Goal: Transaction & Acquisition: Book appointment/travel/reservation

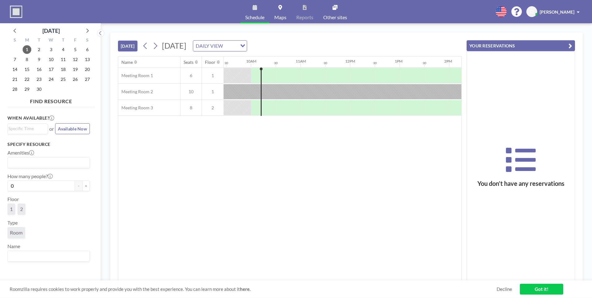
scroll to position [0, 470]
click at [234, 77] on div at bounding box center [235, 75] width 25 height 15
click at [259, 76] on div at bounding box center [259, 91] width 1 height 48
click at [271, 73] on div at bounding box center [266, 75] width 13 height 15
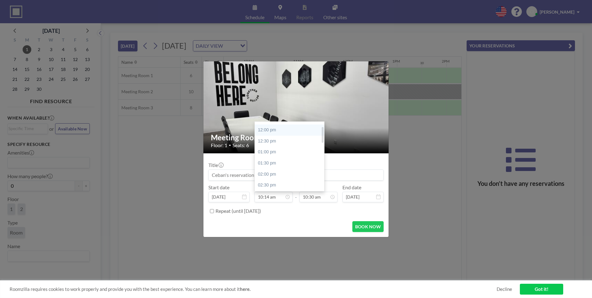
scroll to position [0, 0]
click at [274, 127] on div "10:30 am" at bounding box center [291, 127] width 72 height 11
type input "10:30 am"
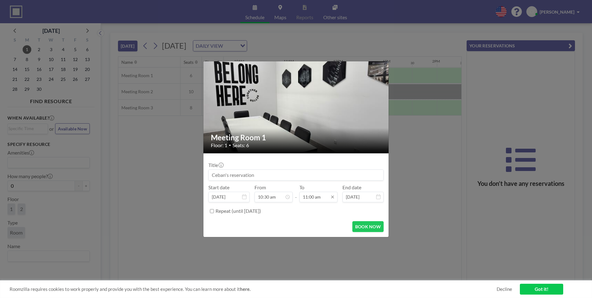
scroll to position [0, 495]
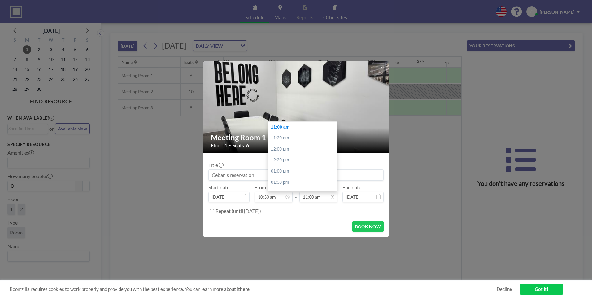
click at [321, 196] on input "11:00 am" at bounding box center [318, 197] width 38 height 11
click at [279, 166] on div "05:00 pm" at bounding box center [304, 166] width 72 height 11
type input "05:00 pm"
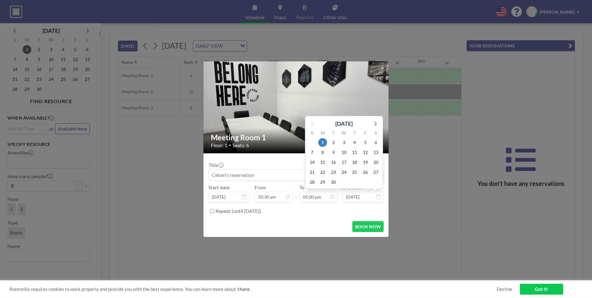
click at [369, 197] on input "[DATE]" at bounding box center [362, 197] width 41 height 11
click at [353, 195] on input "[DATE]" at bounding box center [362, 197] width 41 height 11
click at [361, 198] on input "[DATE]" at bounding box center [362, 197] width 41 height 11
click at [364, 142] on span "5" at bounding box center [365, 142] width 9 height 9
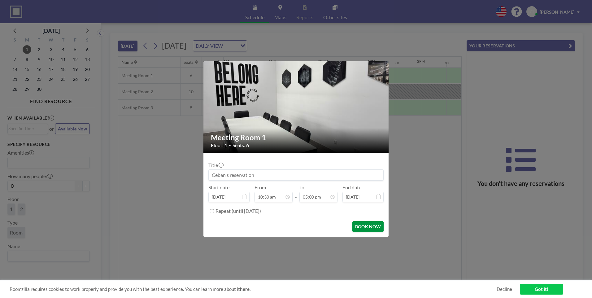
click at [367, 226] on button "BOOK NOW" at bounding box center [367, 226] width 31 height 11
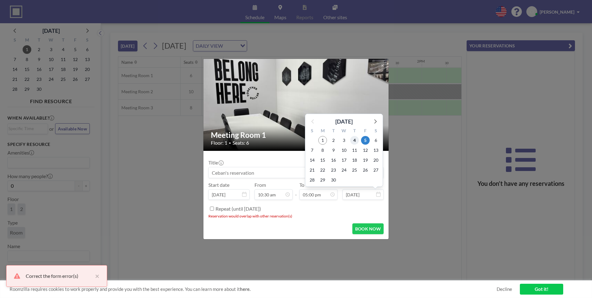
click at [354, 139] on span "4" at bounding box center [354, 140] width 9 height 9
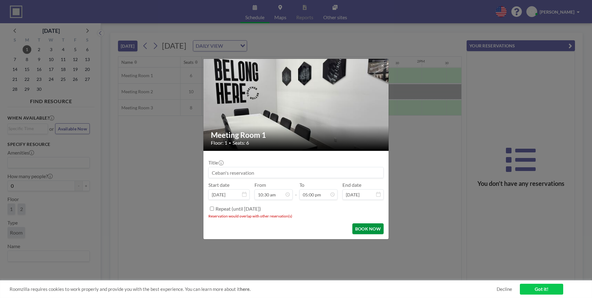
click at [361, 231] on button "BOOK NOW" at bounding box center [367, 228] width 31 height 11
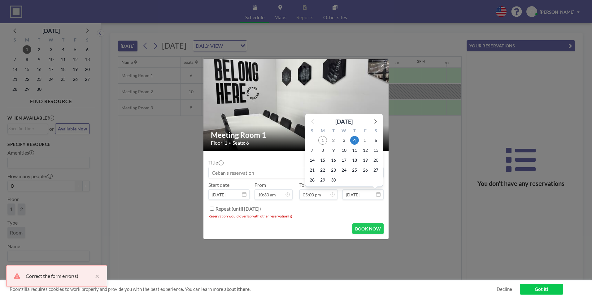
click at [354, 197] on input "[DATE]" at bounding box center [362, 194] width 41 height 11
click at [322, 137] on span "1" at bounding box center [322, 140] width 9 height 9
type input "[DATE]"
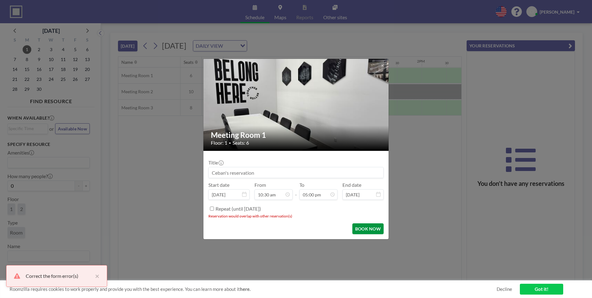
click at [369, 231] on button "BOOK NOW" at bounding box center [367, 228] width 31 height 11
